Goal: Navigation & Orientation: Understand site structure

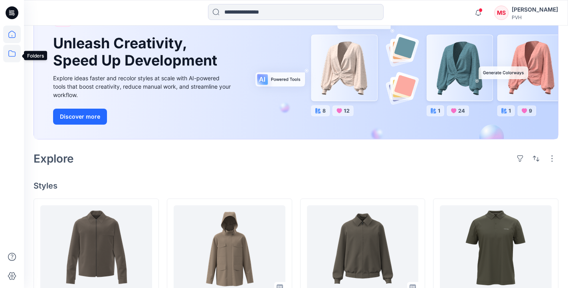
scroll to position [68, 0]
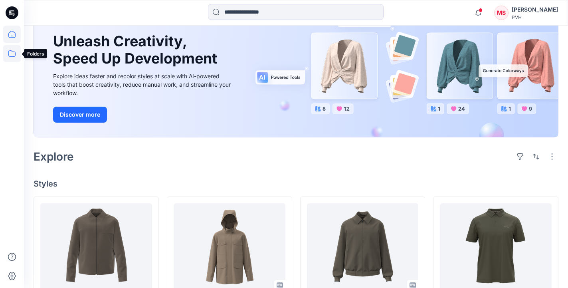
click at [13, 51] on icon at bounding box center [12, 54] width 18 height 18
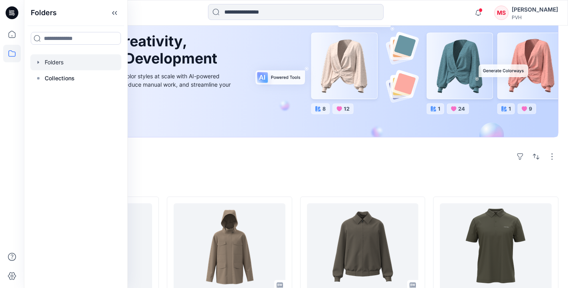
click at [58, 59] on div at bounding box center [75, 62] width 91 height 16
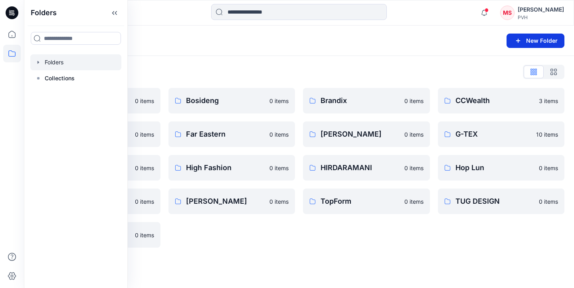
click at [543, 42] on button "New Folder" at bounding box center [535, 41] width 58 height 14
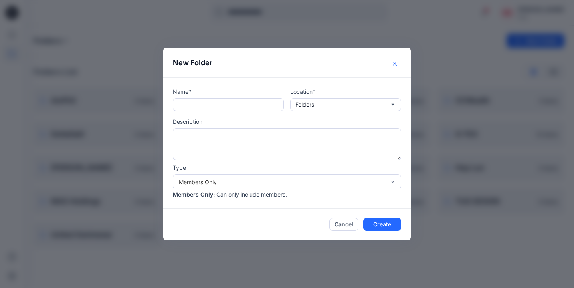
click at [393, 61] on icon "Close" at bounding box center [395, 63] width 4 height 4
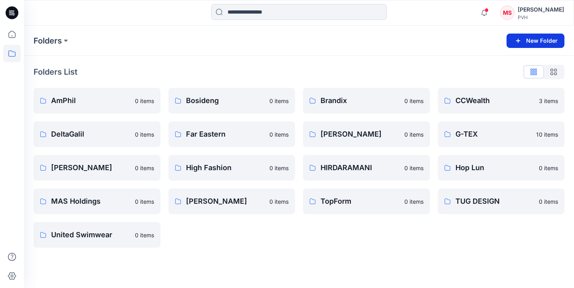
click at [533, 41] on button "New Folder" at bounding box center [535, 41] width 58 height 14
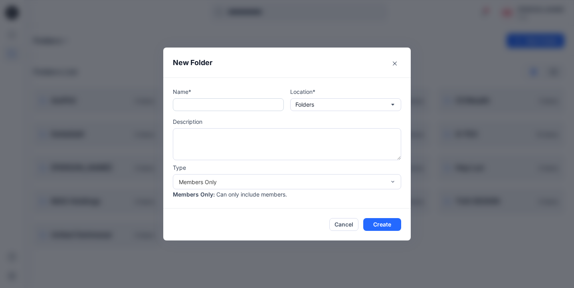
click at [207, 100] on input "text" at bounding box center [228, 104] width 111 height 13
type input "**"
click at [343, 225] on button "Cancel" at bounding box center [343, 224] width 29 height 13
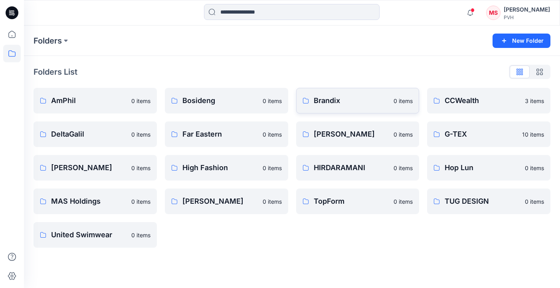
click at [348, 102] on p "Brandix" at bounding box center [351, 100] width 75 height 11
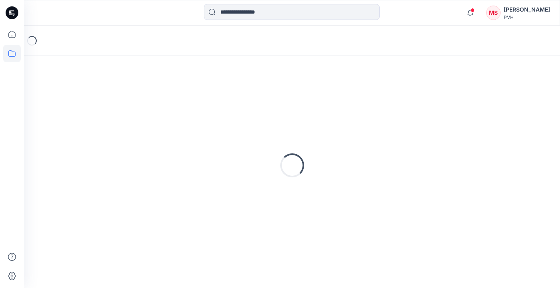
click at [348, 102] on div "Loading..." at bounding box center [292, 164] width 517 height 199
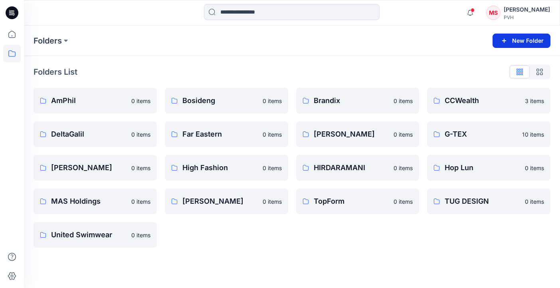
click at [518, 40] on button "New Folder" at bounding box center [521, 41] width 58 height 14
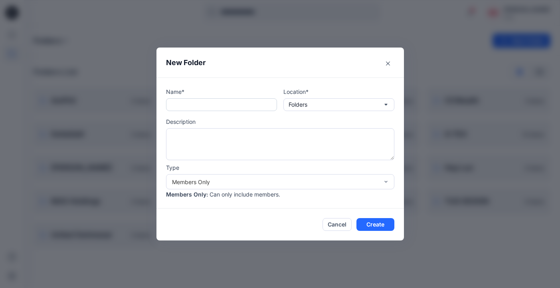
click at [189, 103] on input "text" at bounding box center [221, 104] width 111 height 13
type input "**********"
click at [347, 103] on button "Folders" at bounding box center [338, 104] width 111 height 13
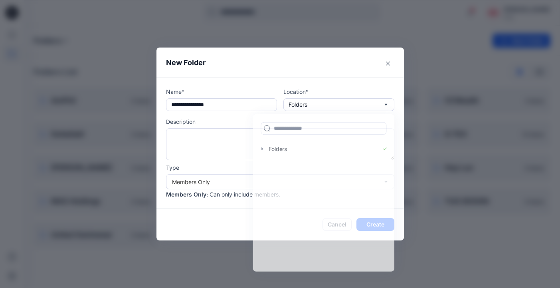
click at [348, 94] on p "Location*" at bounding box center [338, 91] width 111 height 8
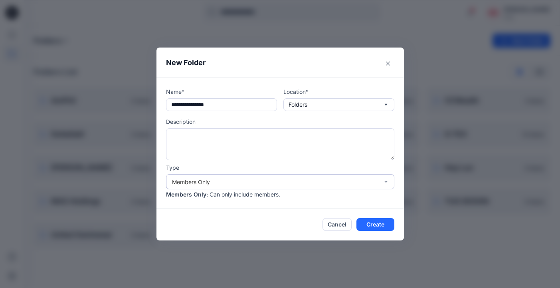
click at [342, 182] on div "Members Only" at bounding box center [275, 182] width 207 height 8
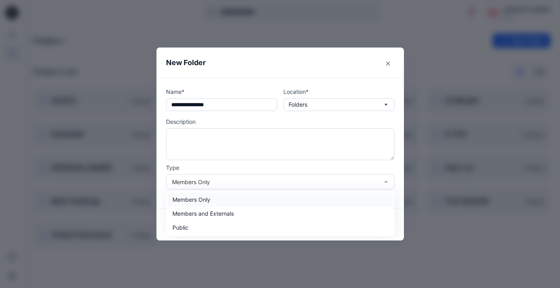
click at [429, 5] on div "**********" at bounding box center [280, 144] width 560 height 288
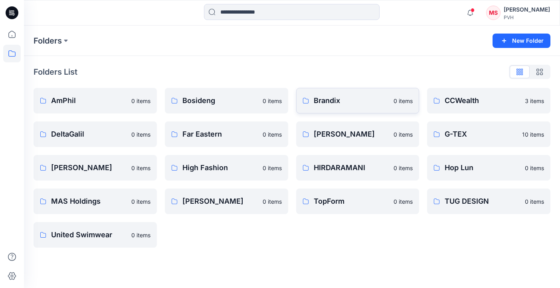
click at [360, 109] on link "Brandix 0 items" at bounding box center [357, 101] width 123 height 26
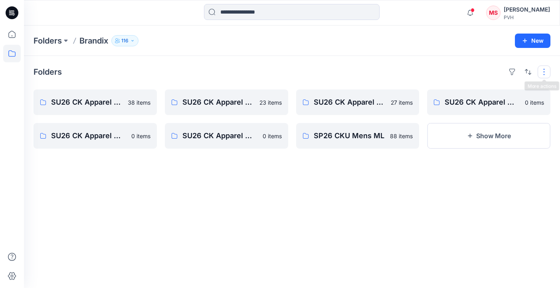
click at [541, 74] on button "button" at bounding box center [543, 71] width 13 height 13
click at [145, 101] on button "button" at bounding box center [144, 102] width 13 height 13
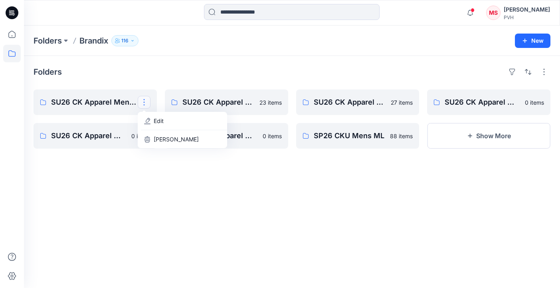
click at [205, 68] on div "Folders" at bounding box center [292, 71] width 517 height 13
click at [65, 43] on button at bounding box center [66, 40] width 8 height 11
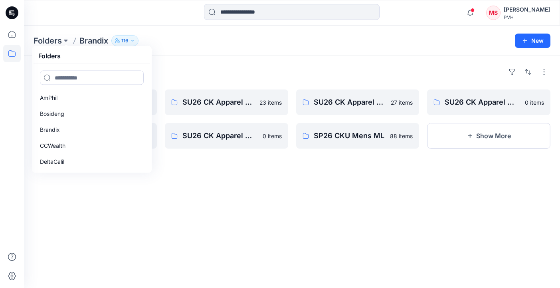
click at [189, 54] on div "Folders Folders AmPhil Bosideng Brandix CCWealth DeltaGalil Far Eastern Fu Yuan…" at bounding box center [292, 41] width 536 height 30
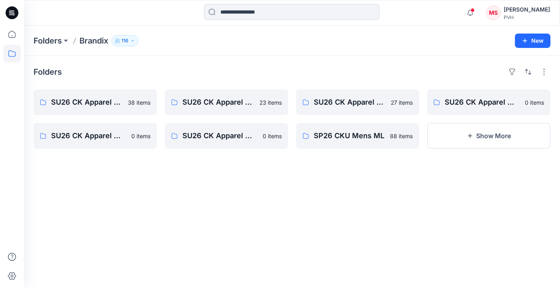
click at [134, 39] on icon "button" at bounding box center [132, 40] width 5 height 5
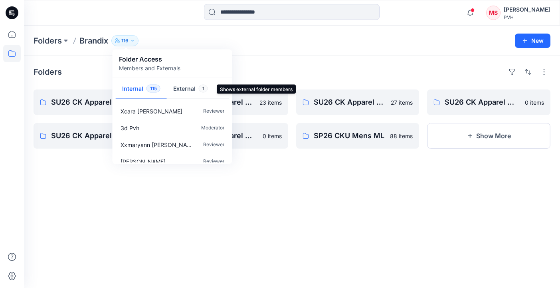
click at [188, 90] on button "External 1" at bounding box center [190, 89] width 47 height 20
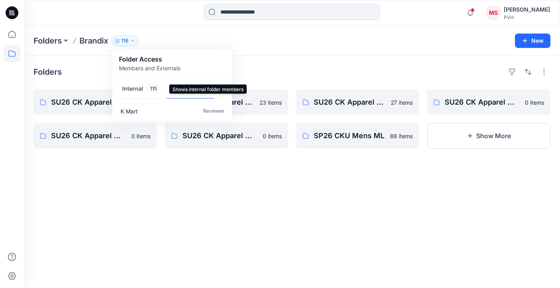
click at [134, 89] on button "Internal 115" at bounding box center [141, 89] width 51 height 20
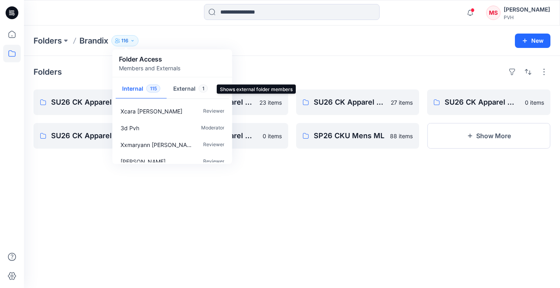
click at [186, 90] on button "External 1" at bounding box center [190, 89] width 47 height 20
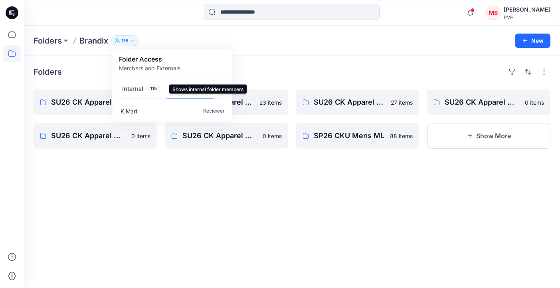
click at [136, 90] on button "Internal 115" at bounding box center [141, 89] width 51 height 20
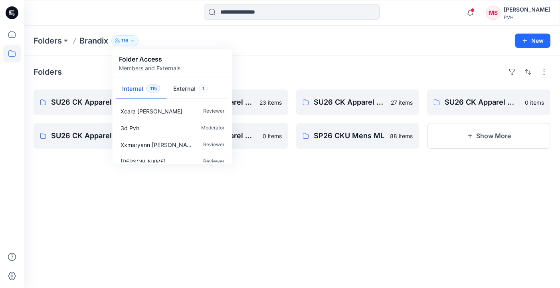
click at [272, 68] on div "Folders" at bounding box center [292, 71] width 517 height 13
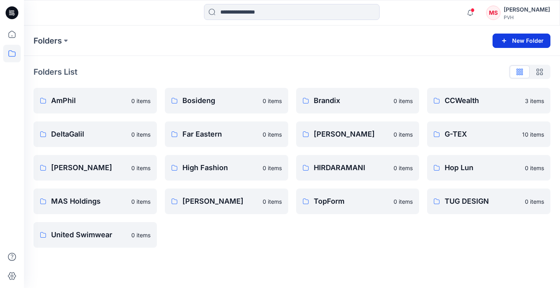
click at [522, 40] on button "New Folder" at bounding box center [521, 41] width 58 height 14
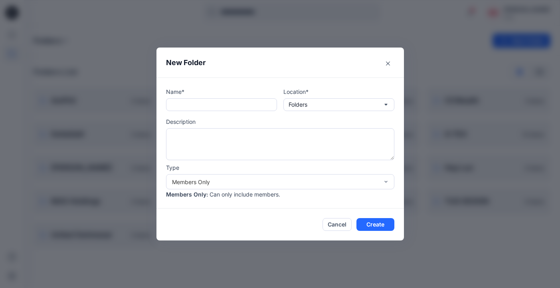
click at [309, 191] on div "Members Only : Can only include members." at bounding box center [280, 194] width 228 height 8
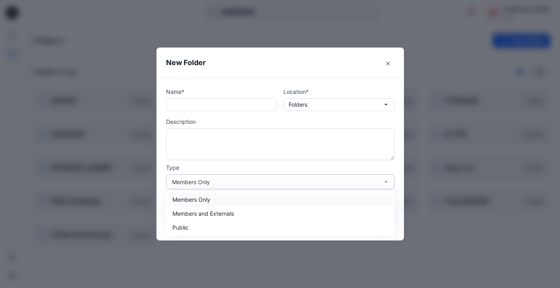
click at [315, 181] on div "Members Only" at bounding box center [275, 182] width 207 height 8
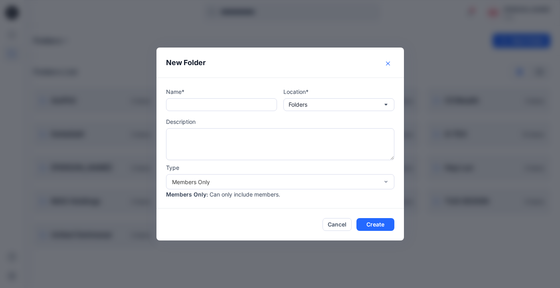
click at [387, 62] on icon "Close" at bounding box center [388, 63] width 4 height 4
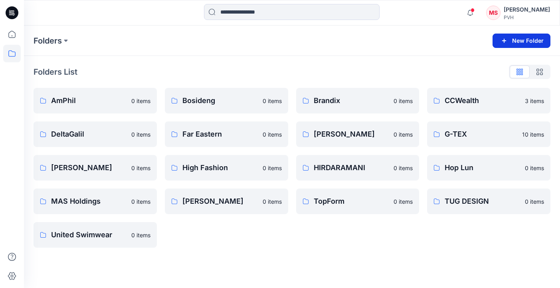
click at [527, 43] on button "New Folder" at bounding box center [521, 41] width 58 height 14
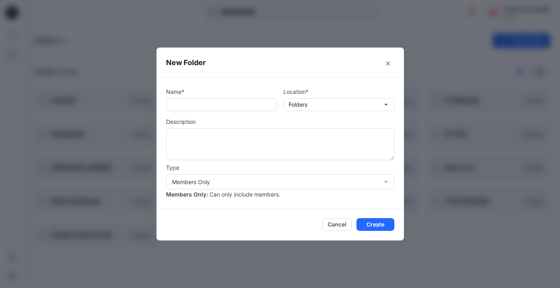
click at [223, 103] on input "text" at bounding box center [221, 104] width 111 height 13
type input "******"
click at [389, 64] on icon "Close" at bounding box center [388, 63] width 4 height 4
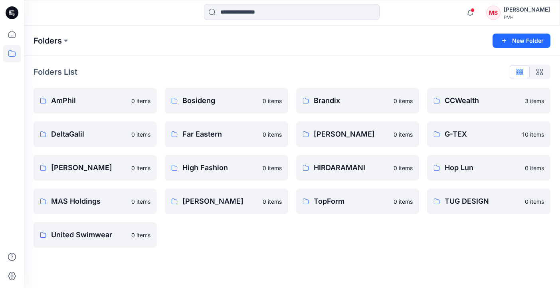
click at [61, 41] on p "Folders" at bounding box center [48, 40] width 28 height 11
click at [14, 34] on icon at bounding box center [12, 35] width 18 height 18
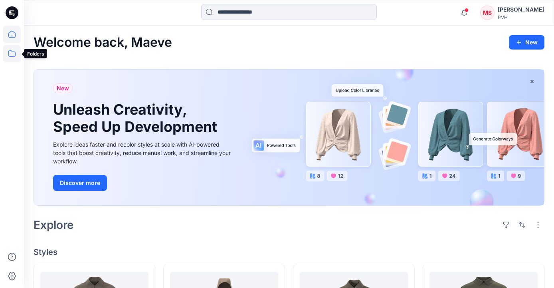
click at [13, 55] on icon at bounding box center [12, 54] width 18 height 18
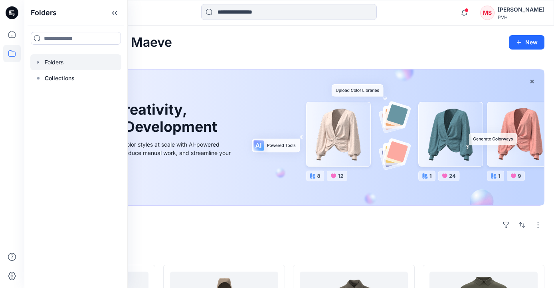
click at [62, 61] on div at bounding box center [75, 62] width 91 height 16
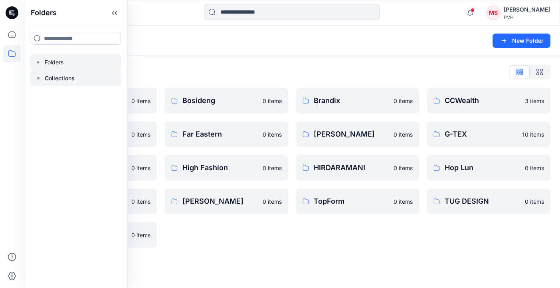
click at [58, 77] on p "Collections" at bounding box center [60, 78] width 30 height 10
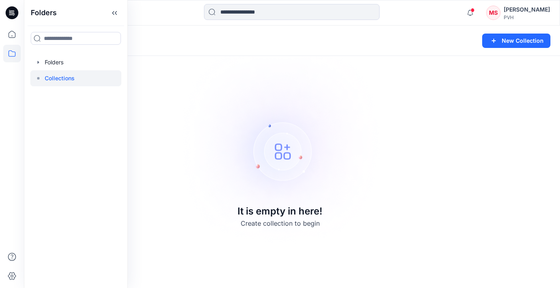
click at [245, 46] on div "Collections New Collection" at bounding box center [292, 41] width 536 height 30
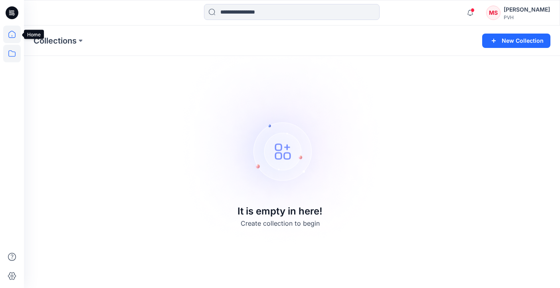
click at [14, 35] on icon at bounding box center [12, 35] width 18 height 18
